Goal: Browse casually

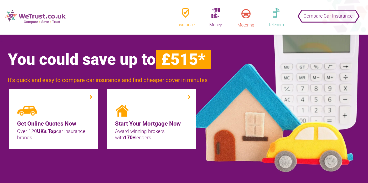
click at [36, 16] on img at bounding box center [35, 17] width 60 height 14
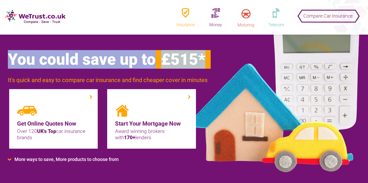
drag, startPoint x: 8, startPoint y: 58, endPoint x: 221, endPoint y: 61, distance: 213.1
click at [221, 61] on h1 "You could save up to £515*" at bounding box center [157, 59] width 299 height 18
drag, startPoint x: 9, startPoint y: 57, endPoint x: 227, endPoint y: 58, distance: 217.5
click at [227, 58] on h1 "You could save up to £515*" at bounding box center [157, 59] width 299 height 18
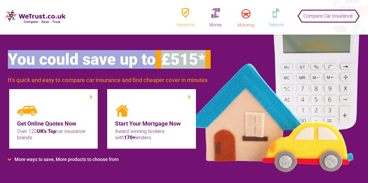
click at [227, 58] on h1 "You could save up to £515*" at bounding box center [157, 59] width 299 height 18
drag, startPoint x: 8, startPoint y: 57, endPoint x: 214, endPoint y: 58, distance: 206.8
click at [214, 58] on h1 "You could save up to £515*" at bounding box center [157, 59] width 299 height 18
click at [221, 58] on h1 "You could save up to £515*" at bounding box center [157, 59] width 299 height 18
drag, startPoint x: 9, startPoint y: 58, endPoint x: 242, endPoint y: 58, distance: 232.5
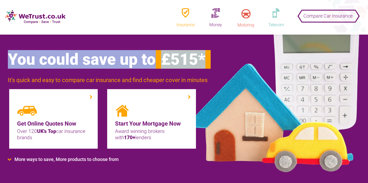
click at [242, 58] on h1 "You could save up to £515*" at bounding box center [157, 59] width 299 height 18
click at [225, 58] on h1 "You could save up to £515*" at bounding box center [157, 59] width 299 height 18
drag, startPoint x: 8, startPoint y: 57, endPoint x: 265, endPoint y: 54, distance: 257.5
click at [265, 54] on h1 "You could save up to £515*" at bounding box center [157, 59] width 299 height 18
click at [219, 62] on h1 "You could save up to £515*" at bounding box center [157, 59] width 299 height 18
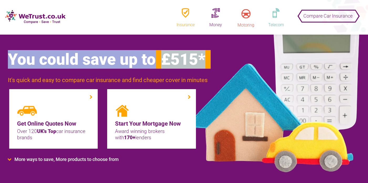
drag, startPoint x: 8, startPoint y: 57, endPoint x: 225, endPoint y: 59, distance: 216.5
click at [225, 59] on h1 "You could save up to £515*" at bounding box center [157, 59] width 299 height 18
click at [221, 59] on h1 "You could save up to £515*" at bounding box center [157, 59] width 299 height 18
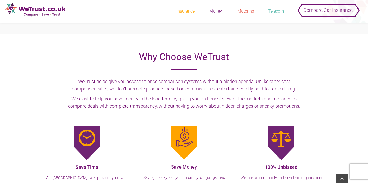
scroll to position [538, 0]
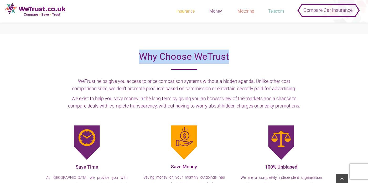
drag, startPoint x: 139, startPoint y: 57, endPoint x: 252, endPoint y: 61, distance: 113.3
click at [252, 61] on h2 "Why Choose WeTrust" at bounding box center [183, 60] width 235 height 20
click at [242, 60] on h2 "Why Choose WeTrust" at bounding box center [183, 60] width 235 height 20
drag, startPoint x: 140, startPoint y: 54, endPoint x: 260, endPoint y: 55, distance: 119.5
click at [260, 55] on h2 "Why Choose WeTrust" at bounding box center [183, 60] width 235 height 20
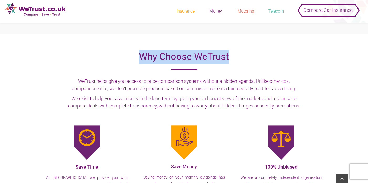
click at [128, 57] on h2 "Why Choose WeTrust" at bounding box center [183, 60] width 235 height 20
drag, startPoint x: 139, startPoint y: 55, endPoint x: 267, endPoint y: 56, distance: 127.9
click at [267, 56] on h2 "Why Choose WeTrust" at bounding box center [183, 60] width 235 height 20
click at [264, 56] on h2 "Why Choose WeTrust" at bounding box center [183, 60] width 235 height 20
drag, startPoint x: 140, startPoint y: 56, endPoint x: 234, endPoint y: 60, distance: 93.6
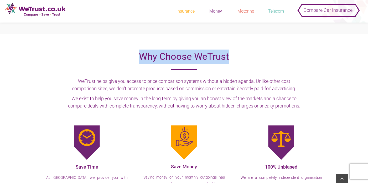
click at [234, 60] on h2 "Why Choose WeTrust" at bounding box center [183, 60] width 235 height 20
click at [239, 57] on h2 "Why Choose WeTrust" at bounding box center [183, 60] width 235 height 20
drag, startPoint x: 139, startPoint y: 55, endPoint x: 246, endPoint y: 55, distance: 107.2
click at [246, 55] on h2 "Why Choose WeTrust" at bounding box center [183, 60] width 235 height 20
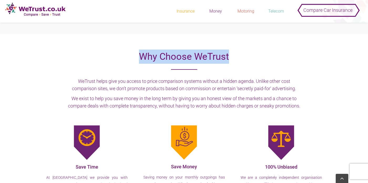
drag, startPoint x: 140, startPoint y: 56, endPoint x: 238, endPoint y: 60, distance: 98.3
click at [238, 60] on h2 "Why Choose WeTrust" at bounding box center [183, 60] width 235 height 20
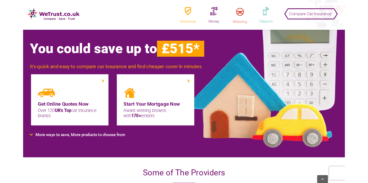
scroll to position [0, 0]
